Goal: Task Accomplishment & Management: Use online tool/utility

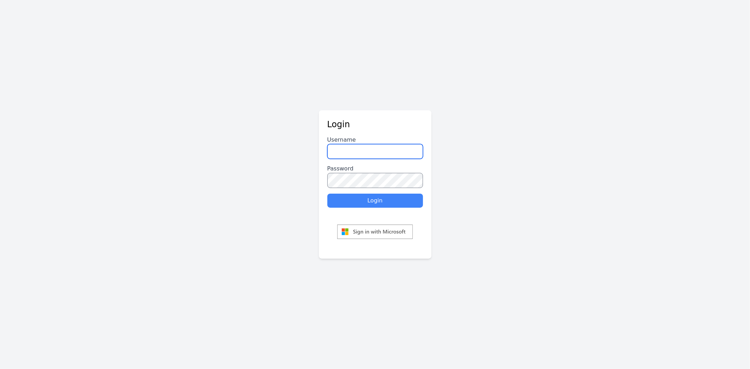
type input "********"
click at [387, 198] on button "Login" at bounding box center [375, 201] width 96 height 14
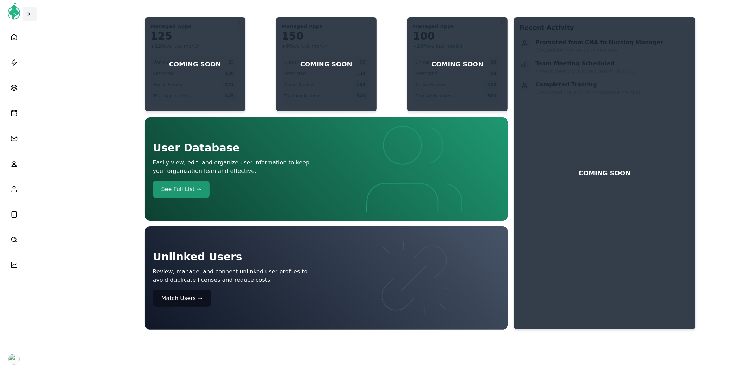
click at [25, 12] on icon at bounding box center [28, 14] width 7 height 7
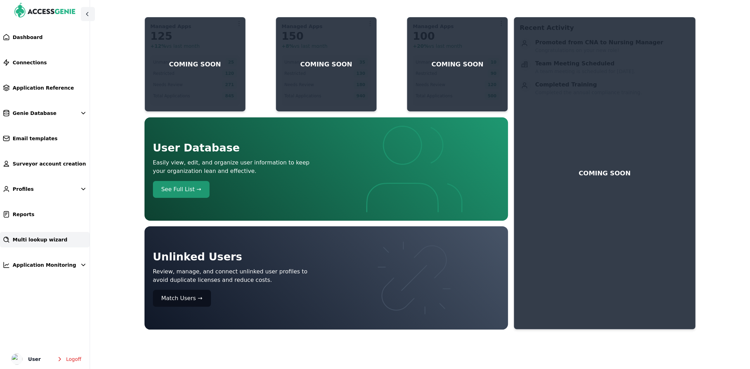
click at [46, 238] on span "Multi lookup wizard" at bounding box center [40, 239] width 55 height 7
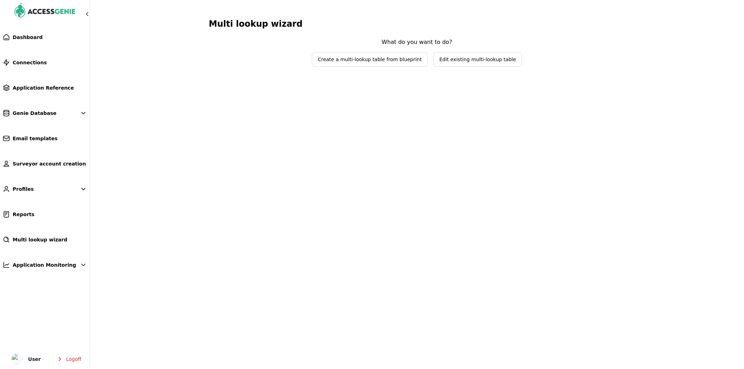
click at [447, 60] on span "Edit existing multi-lookup table" at bounding box center [478, 59] width 77 height 7
click at [449, 48] on span "Select lookup table to edit" at bounding box center [412, 45] width 84 height 7
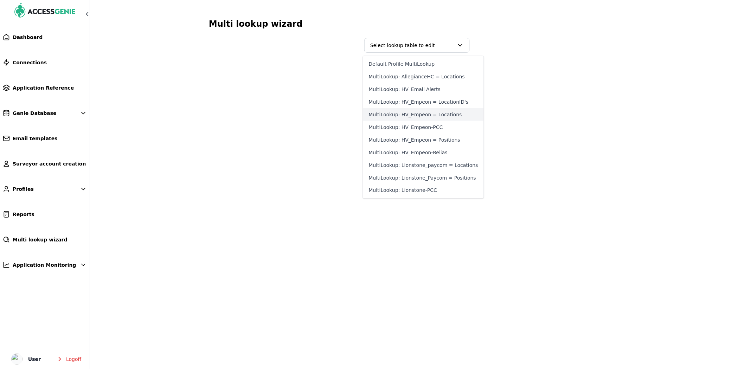
click at [436, 116] on button "MultiLookup: HV_Empeon = Locations" at bounding box center [423, 114] width 121 height 13
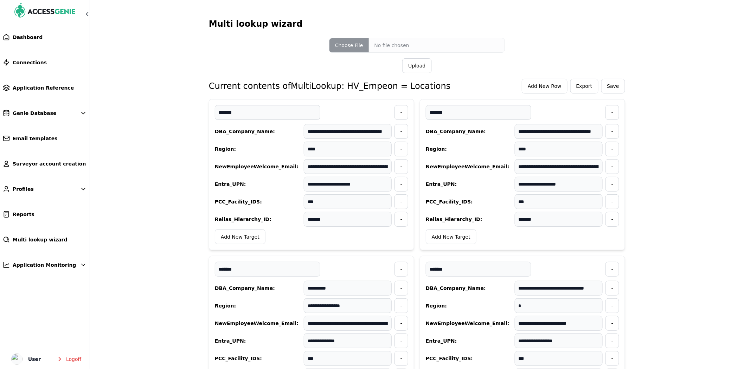
click at [593, 90] on span "Export" at bounding box center [584, 86] width 27 height 14
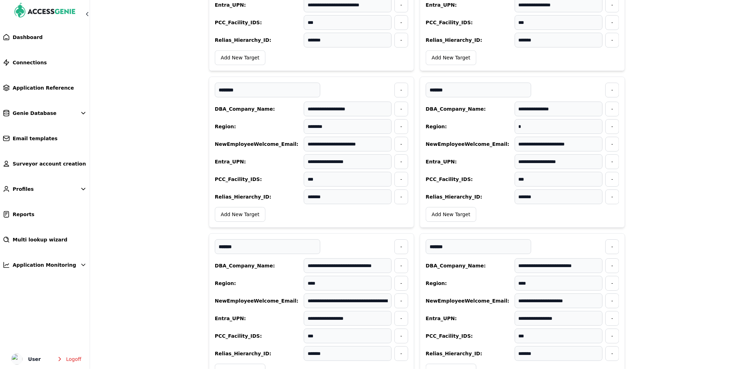
scroll to position [820, 0]
